Goal: Find specific page/section: Find specific page/section

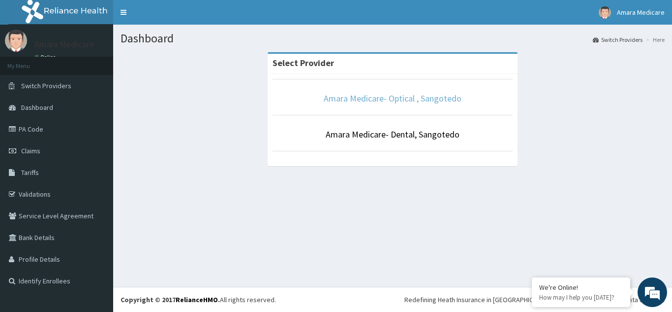
click at [336, 99] on link "Amara Medicare- Optical , Sangotedo" at bounding box center [393, 98] width 138 height 11
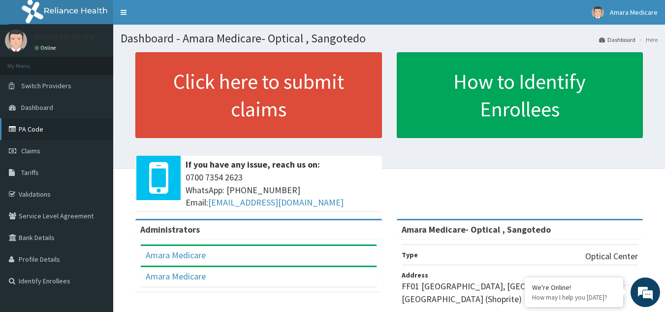
click at [33, 131] on link "PA Code" at bounding box center [56, 129] width 113 height 22
